Goal: Find specific page/section

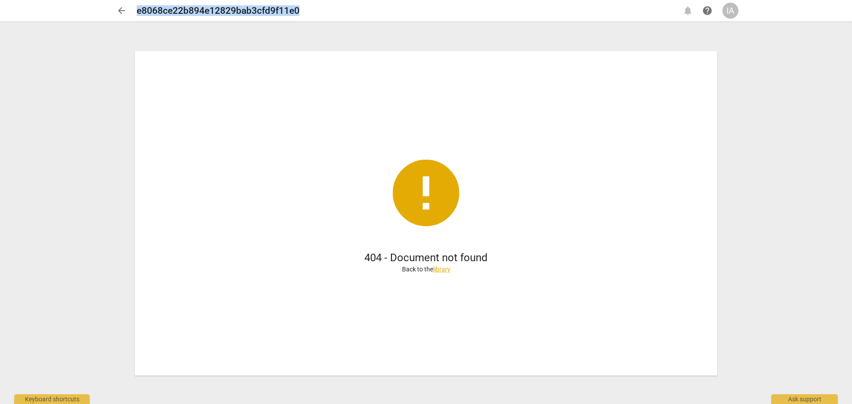
drag, startPoint x: 304, startPoint y: 10, endPoint x: 136, endPoint y: 16, distance: 167.8
click at [136, 16] on div "arrow_back e8068ce22b894e12829bab3cfd9f11e0 notifications help IA" at bounding box center [426, 11] width 625 height 16
copy h2 "e8068ce22b894e12829bab3cfd9f11e0"
click at [120, 14] on span "arrow_back" at bounding box center [121, 10] width 11 height 11
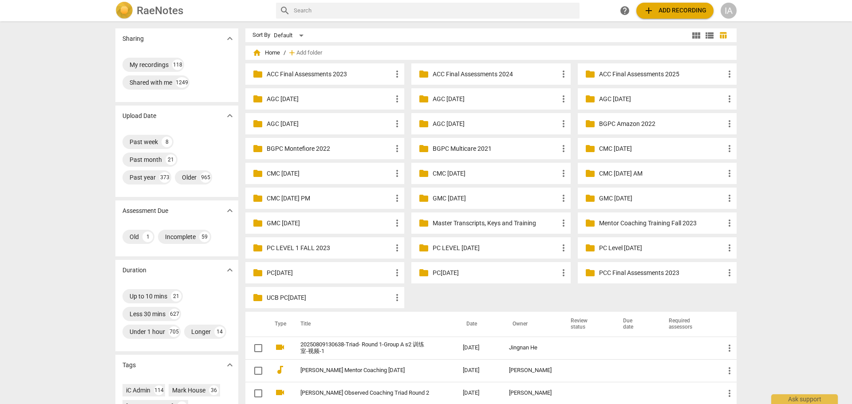
click at [345, 12] on input "text" at bounding box center [435, 11] width 282 height 14
paste input "e8068ce22b894e12829bab3cfd9f11e0"
type input "e8068ce22b894e12829bab3cfd9f11e0"
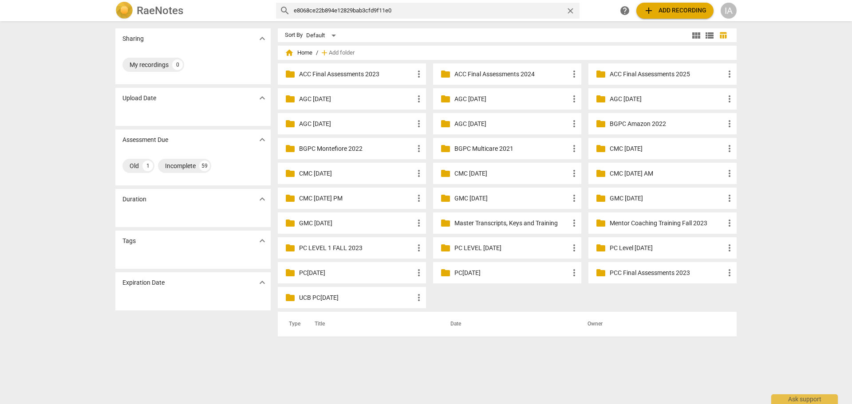
click at [571, 10] on span "close" at bounding box center [570, 10] width 9 height 9
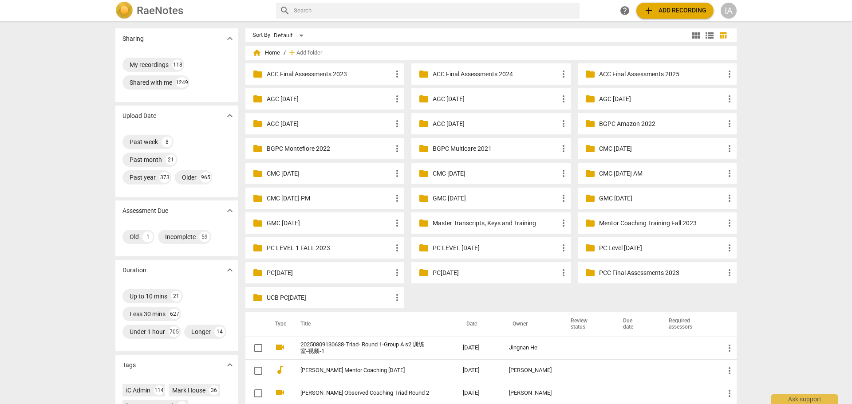
click at [316, 12] on input "text" at bounding box center [435, 11] width 282 height 14
type input "[PERSON_NAME]"
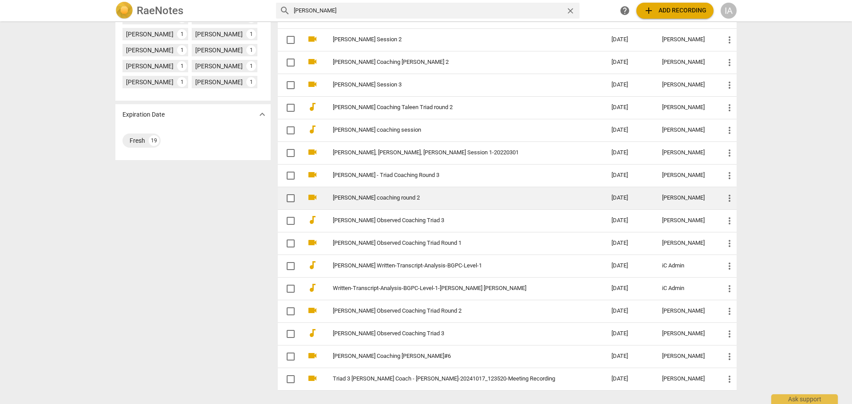
scroll to position [399, 0]
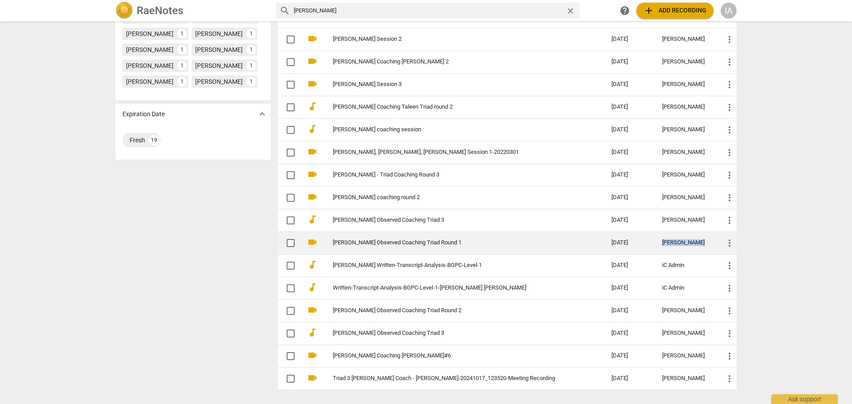
drag, startPoint x: 686, startPoint y: 243, endPoint x: 639, endPoint y: 245, distance: 46.2
click at [662, 245] on div "[PERSON_NAME]" at bounding box center [686, 243] width 48 height 7
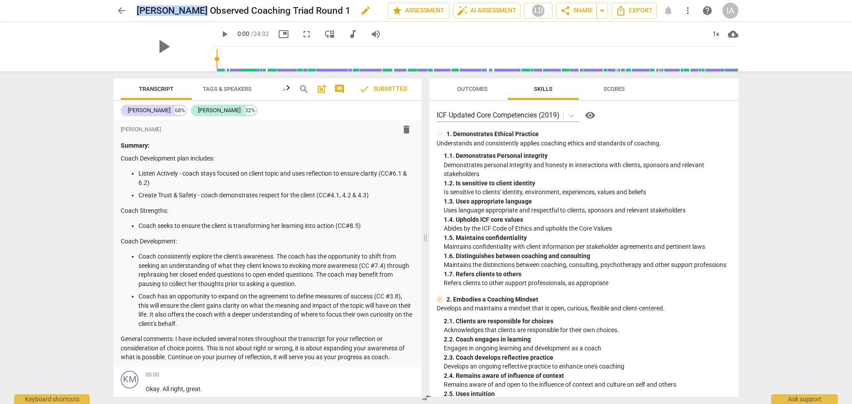
drag, startPoint x: 137, startPoint y: 9, endPoint x: 195, endPoint y: 8, distance: 57.7
click at [195, 8] on h2 "[PERSON_NAME] Observed Coaching Triad Round 1" at bounding box center [244, 10] width 214 height 11
copy h2 "[PERSON_NAME]"
click at [121, 9] on span "arrow_back" at bounding box center [121, 10] width 11 height 11
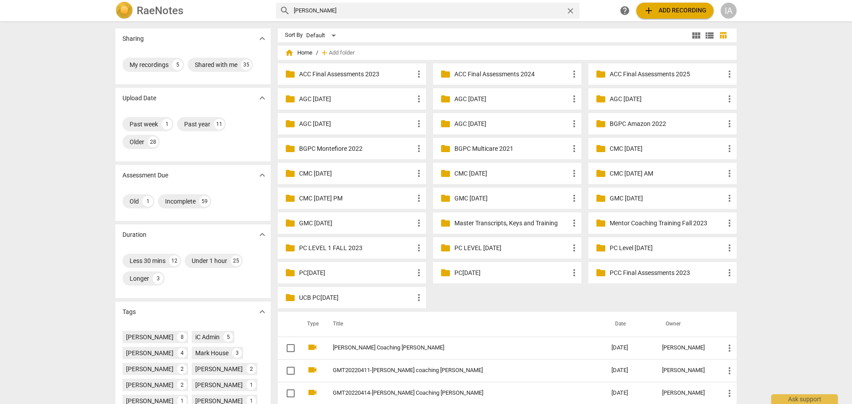
drag, startPoint x: 308, startPoint y: 11, endPoint x: 296, endPoint y: 10, distance: 12.9
click at [296, 10] on input "[PERSON_NAME]" at bounding box center [428, 11] width 268 height 14
type input "p"
paste input "[PERSON_NAME]"
type input "[PERSON_NAME]"
